Goal: Find specific page/section: Find specific page/section

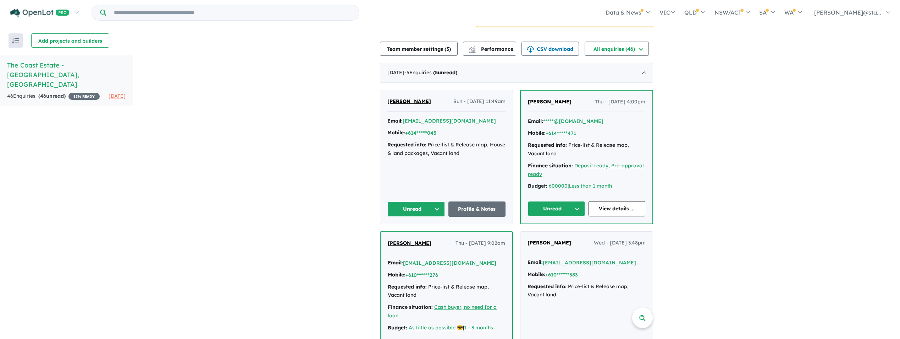
scroll to position [177, 0]
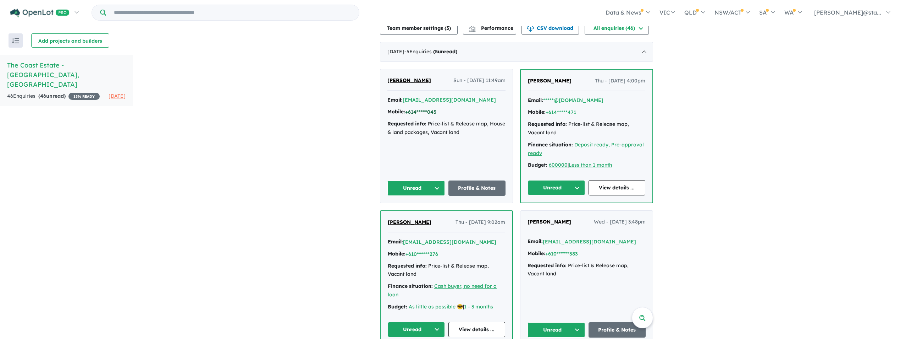
click at [427, 109] on button "+614*****045" at bounding box center [420, 111] width 31 height 7
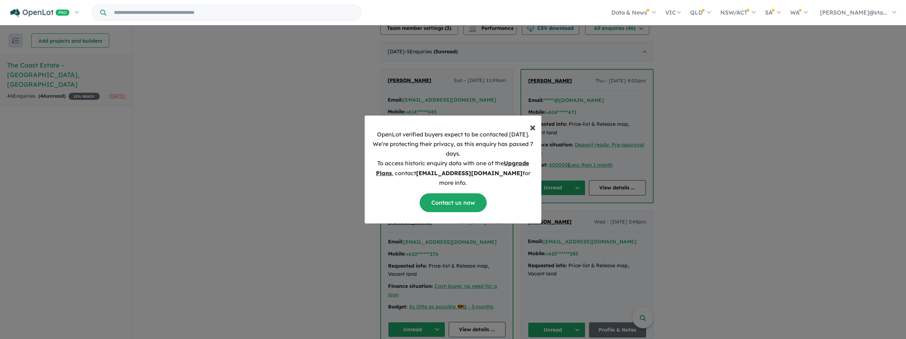
click at [533, 131] on span "×" at bounding box center [532, 127] width 6 height 14
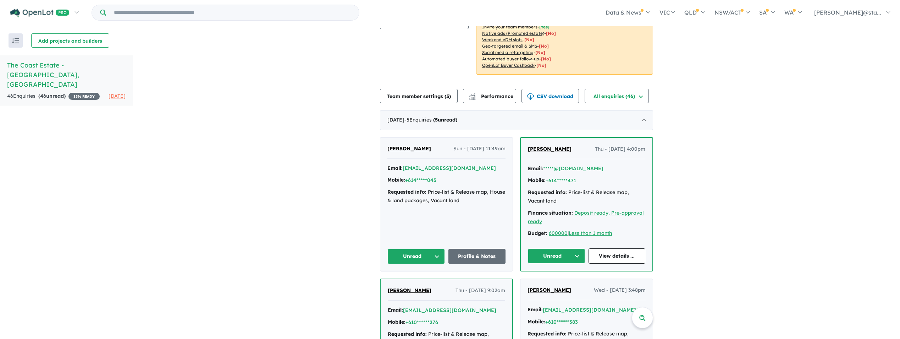
scroll to position [71, 0]
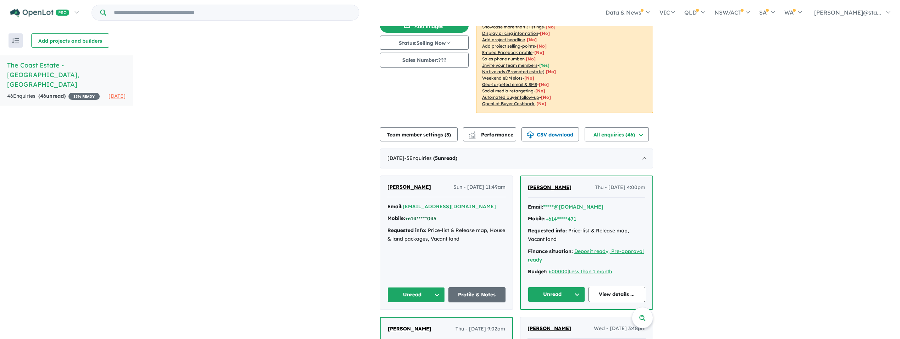
click at [424, 216] on button "+614*****045" at bounding box center [420, 218] width 31 height 7
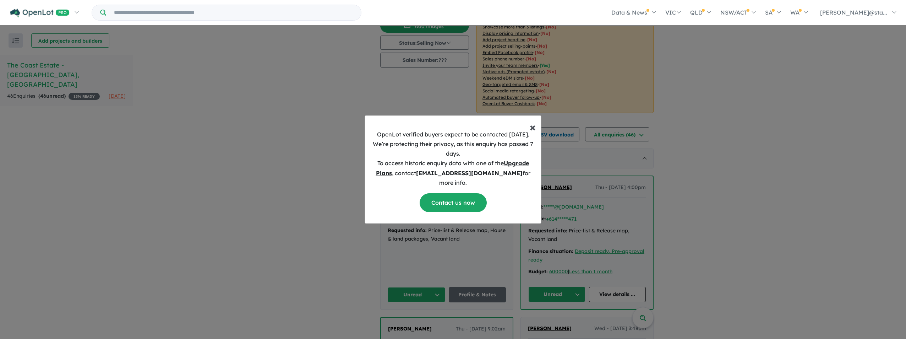
click at [530, 132] on span "×" at bounding box center [532, 127] width 6 height 14
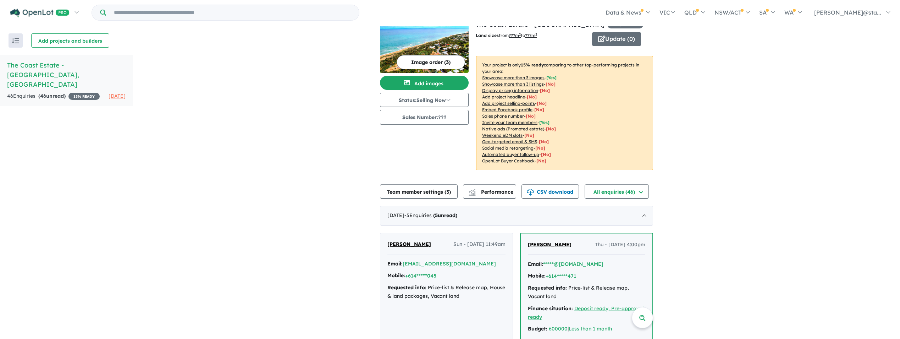
scroll to position [0, 0]
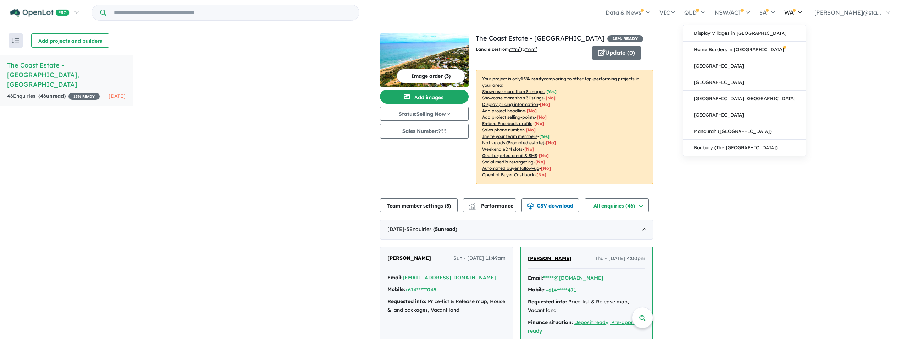
click at [807, 8] on link "WA" at bounding box center [793, 12] width 27 height 25
click at [790, 98] on link "[GEOGRAPHIC_DATA] [GEOGRAPHIC_DATA]" at bounding box center [744, 98] width 123 height 16
click at [791, 97] on link "[GEOGRAPHIC_DATA] [GEOGRAPHIC_DATA]" at bounding box center [744, 98] width 123 height 16
click at [784, 95] on link "[GEOGRAPHIC_DATA] [GEOGRAPHIC_DATA]" at bounding box center [744, 98] width 123 height 16
click at [787, 98] on link "[GEOGRAPHIC_DATA] [GEOGRAPHIC_DATA]" at bounding box center [744, 98] width 123 height 16
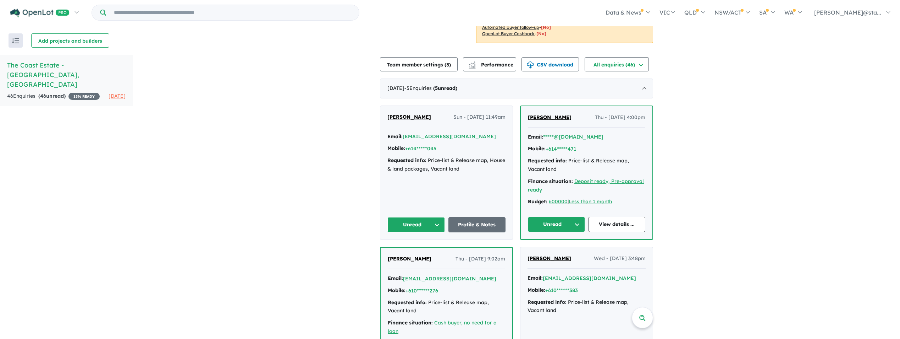
scroll to position [142, 0]
